Goal: Navigation & Orientation: Find specific page/section

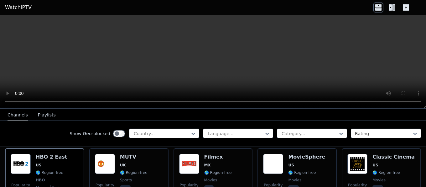
scroll to position [94, 0]
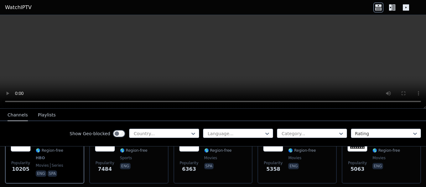
click at [40, 115] on button "Playlists" at bounding box center [47, 116] width 18 height 12
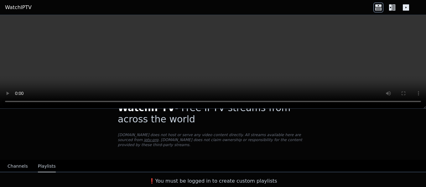
scroll to position [12, 0]
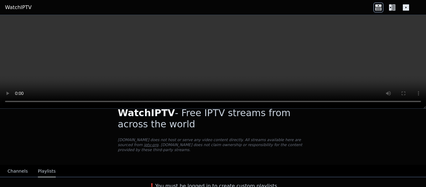
click at [407, 5] on icon at bounding box center [406, 7] width 6 height 6
